Goal: Find specific page/section

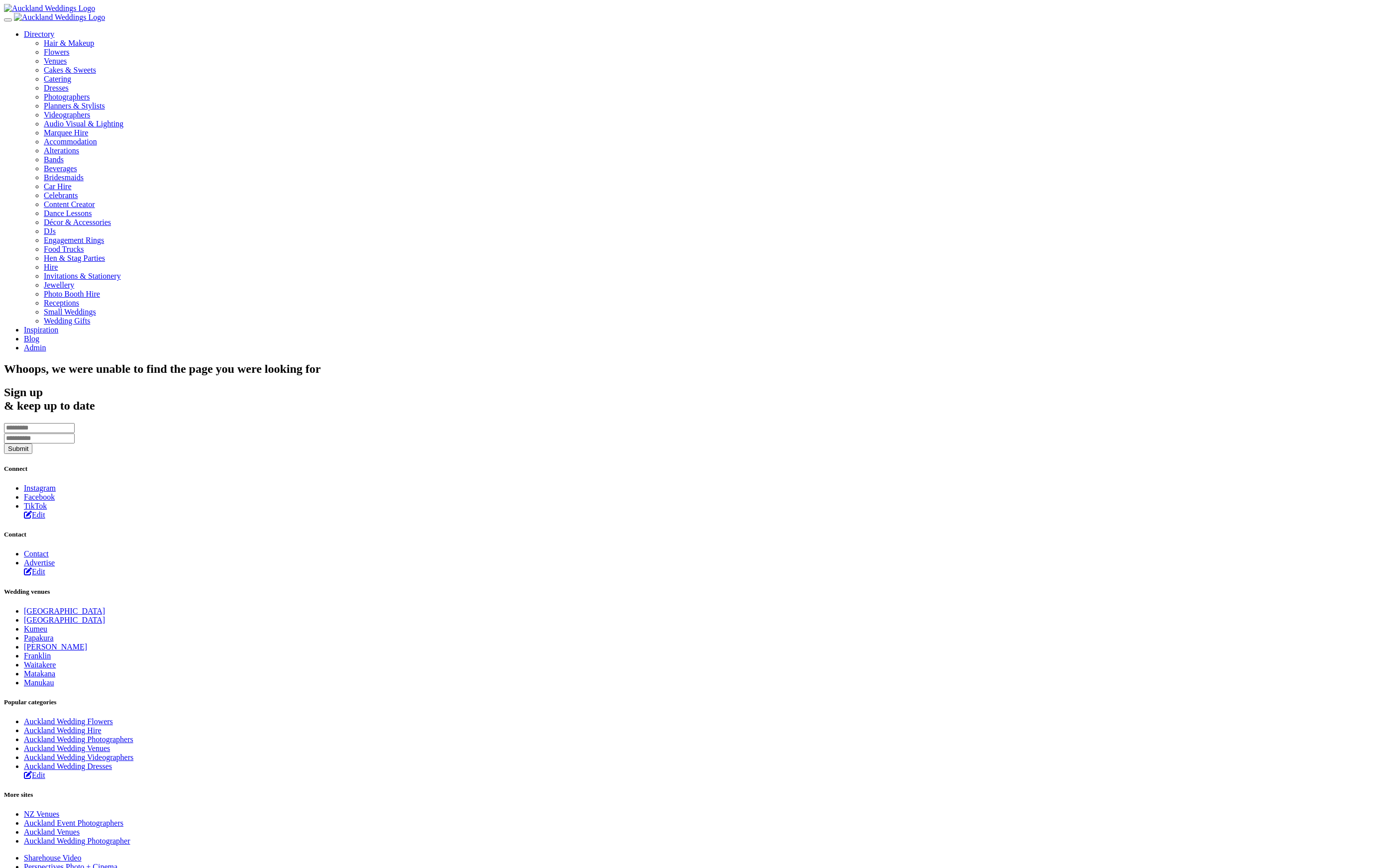
click at [315, 362] on section "Whoops, we were unable to find the page you were looking for" at bounding box center [694, 369] width 1380 height 14
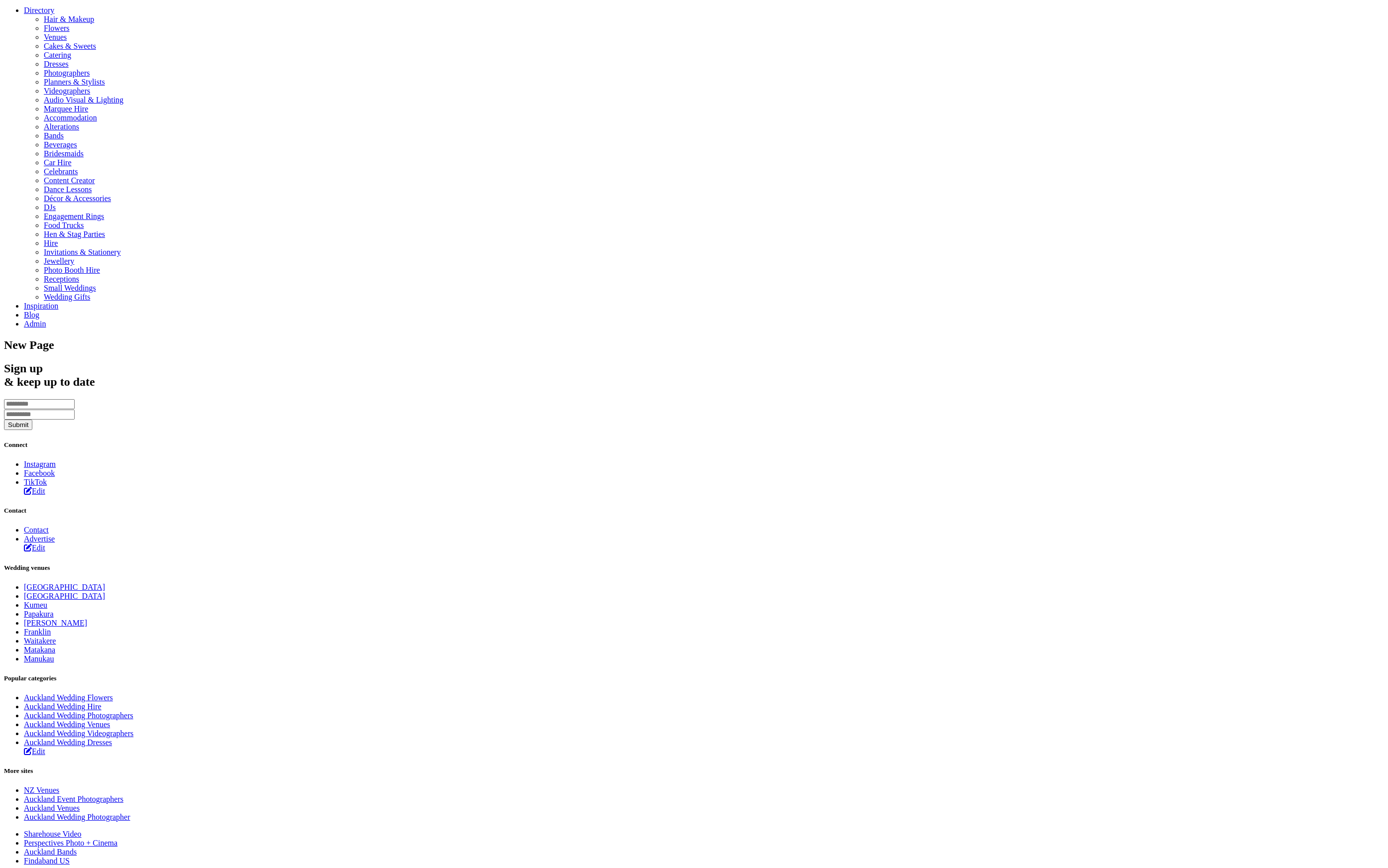
drag, startPoint x: 802, startPoint y: 137, endPoint x: 814, endPoint y: 132, distance: 13.0
click at [803, 338] on h1 "New Page" at bounding box center [694, 345] width 1380 height 14
drag, startPoint x: 776, startPoint y: 91, endPoint x: 658, endPoint y: 3, distance: 147.2
click at [763, 88] on body "Directory Hair & Makeup Flowers Venues" at bounding box center [694, 490] width 1380 height 1020
